Goal: Transaction & Acquisition: Book appointment/travel/reservation

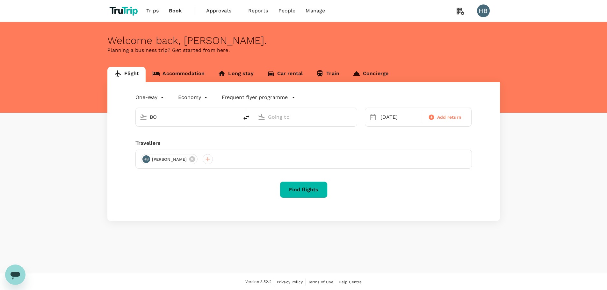
type input "BOM"
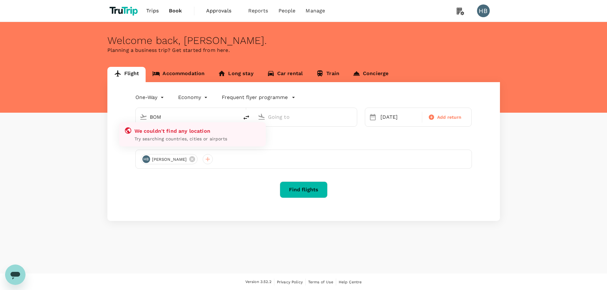
type input "roundtrip"
type input "Amsterdam Schiphol (AMS)"
type input "Singapore Changi (SIN)"
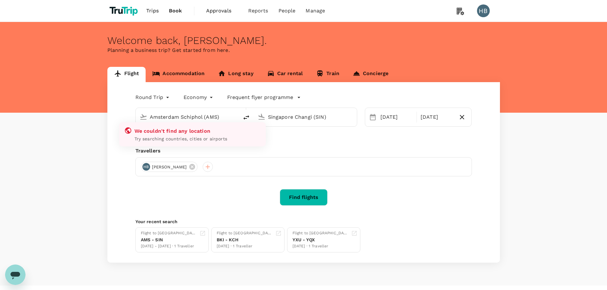
click at [200, 115] on input "Amsterdam Schiphol (AMS)" at bounding box center [187, 117] width 75 height 10
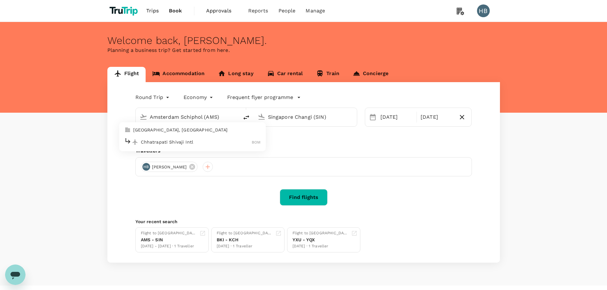
click at [200, 115] on input "Amsterdam Schiphol (AMS)" at bounding box center [187, 117] width 75 height 10
click at [200, 115] on input "text" at bounding box center [187, 117] width 75 height 10
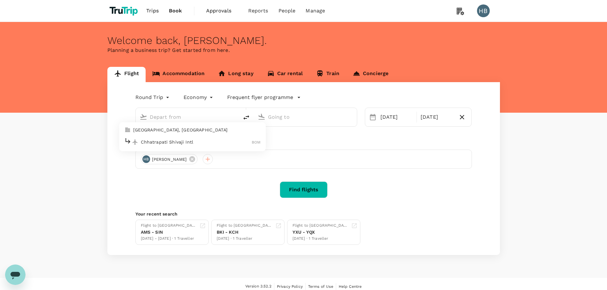
type input "Amsterdam Schiphol (AMS)"
type input "Singapore Changi (SIN)"
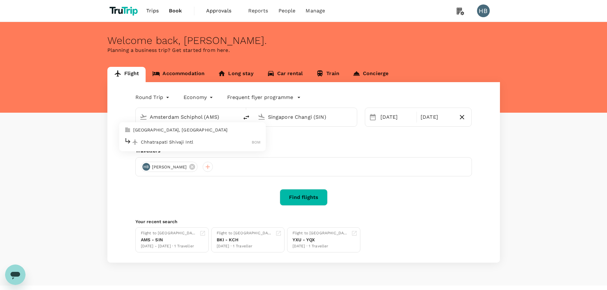
click at [196, 112] on input "Amsterdam Schiphol (AMS)" at bounding box center [187, 117] width 75 height 10
click at [181, 142] on p "Chhatrapati Shivaji Intl" at bounding box center [196, 142] width 111 height 6
type input "Chhatrapati Shivaji Intl (BOM)"
click at [306, 120] on input "Singapore Changi (SIN)" at bounding box center [305, 117] width 75 height 10
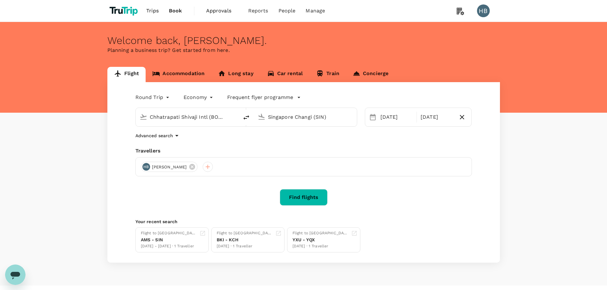
click at [306, 120] on input "Singapore Changi (SIN)" at bounding box center [305, 117] width 75 height 10
click at [295, 144] on p "[GEOGRAPHIC_DATA]" at bounding box center [315, 142] width 112 height 6
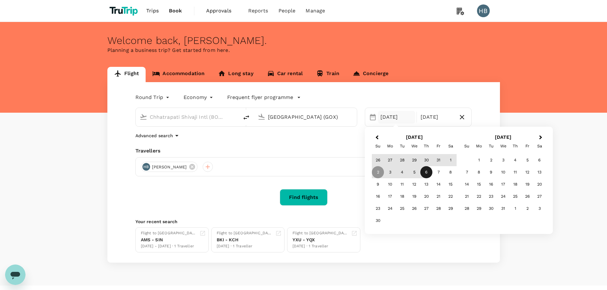
type input "[GEOGRAPHIC_DATA] (GOX)"
click at [160, 98] on body "Trips Book Approvals 0 Reports People Manage HB Welcome back , [PERSON_NAME] . …" at bounding box center [303, 151] width 607 height 303
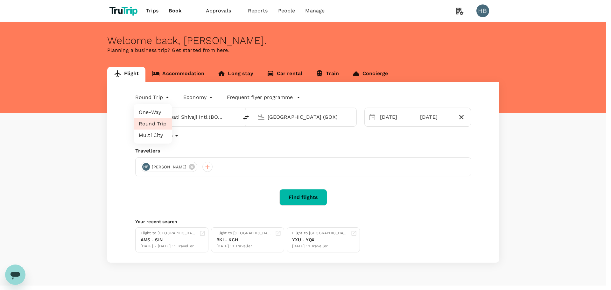
click at [159, 114] on li "One-Way" at bounding box center [153, 112] width 38 height 11
type input "oneway"
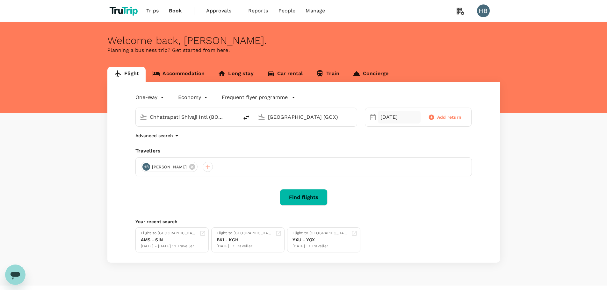
click at [398, 117] on div "[DATE]" at bounding box center [399, 117] width 43 height 13
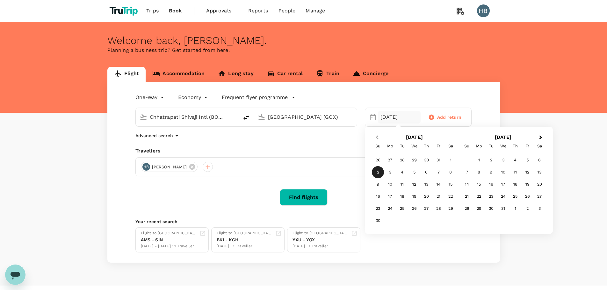
click at [377, 138] on span "Previous Month" at bounding box center [377, 137] width 0 height 7
click at [404, 172] on div "7" at bounding box center [402, 172] width 12 height 12
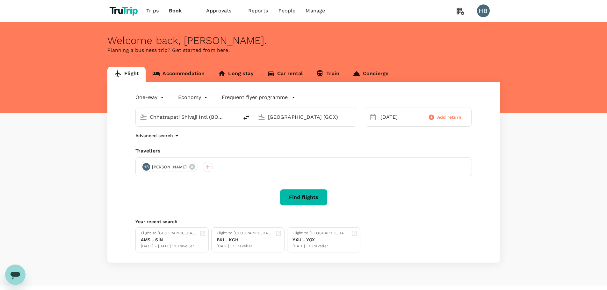
click at [161, 134] on p "Advanced search" at bounding box center [154, 135] width 38 height 6
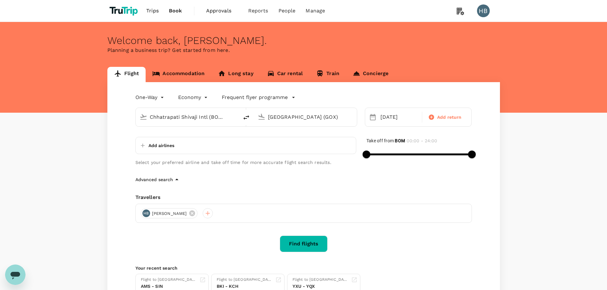
click at [174, 146] on div "Add airlines" at bounding box center [245, 145] width 221 height 17
click at [166, 146] on p "Add airlines" at bounding box center [161, 145] width 26 height 6
type input "air"
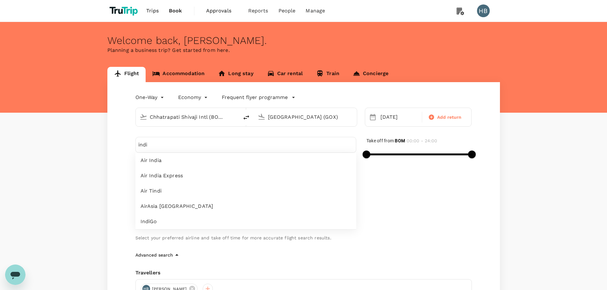
type input "indi"
click at [162, 222] on span "IndiGo" at bounding box center [245, 222] width 210 height 8
click at [93, 209] on div "Flight Accommodation Long stay Car rental Train Concierge One-Way oneway Econom…" at bounding box center [303, 226] width 607 height 318
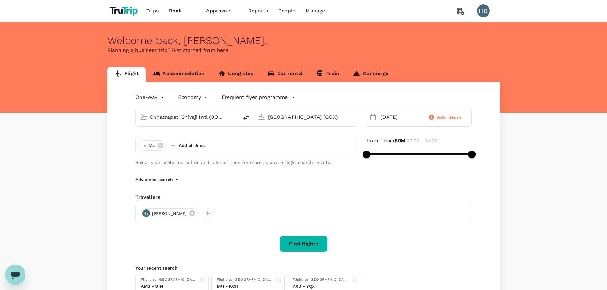
click at [307, 246] on button "Find flights" at bounding box center [304, 244] width 48 height 17
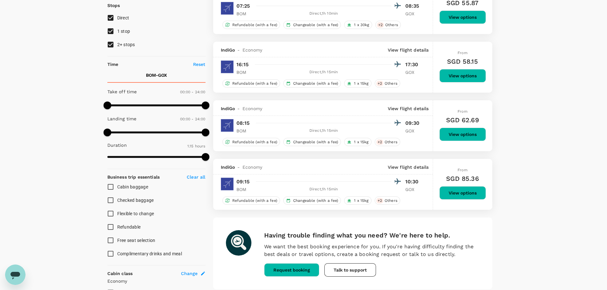
scroll to position [96, 0]
